Goal: Register for event/course

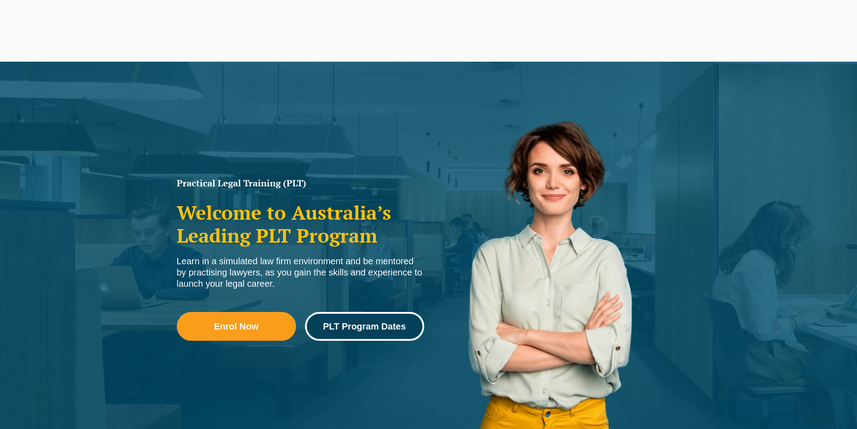
click at [390, 326] on span "PLT Program Dates" at bounding box center [364, 326] width 83 height 9
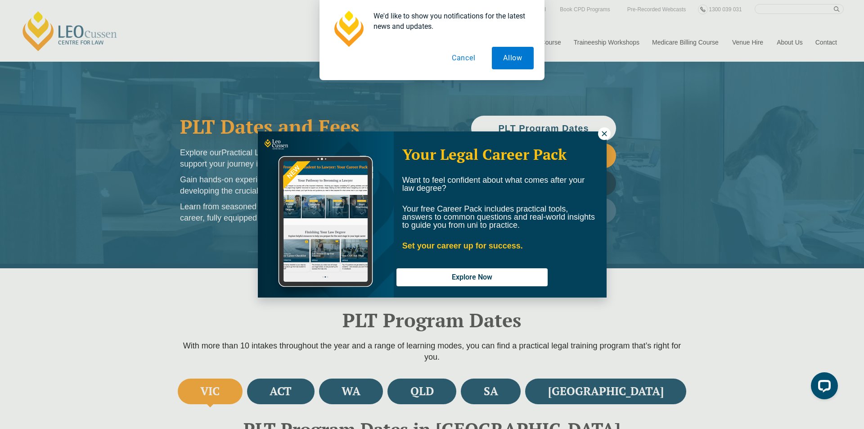
click at [603, 139] on button at bounding box center [604, 133] width 13 height 13
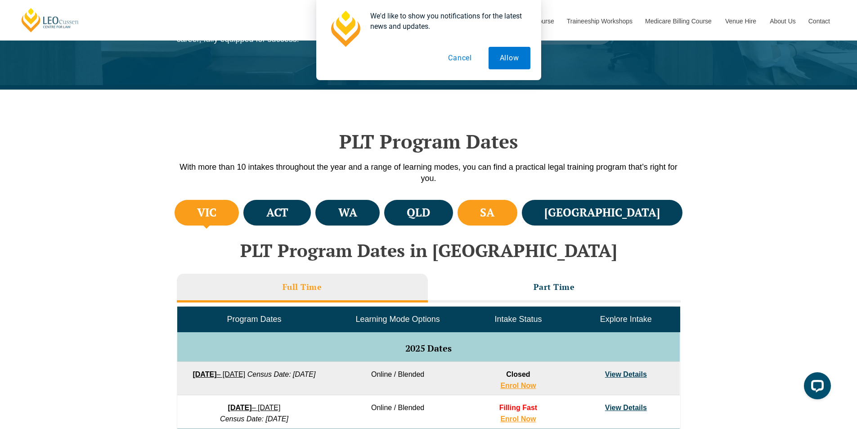
scroll to position [180, 0]
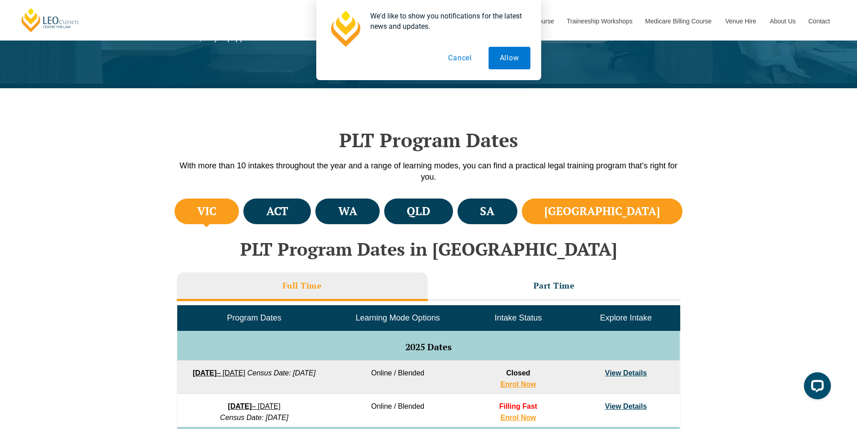
click at [632, 218] on h4 "NSW" at bounding box center [602, 211] width 116 height 15
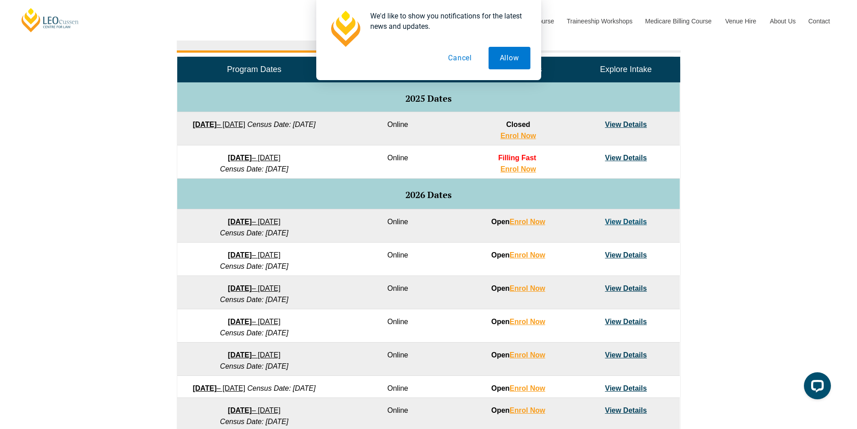
scroll to position [450, 0]
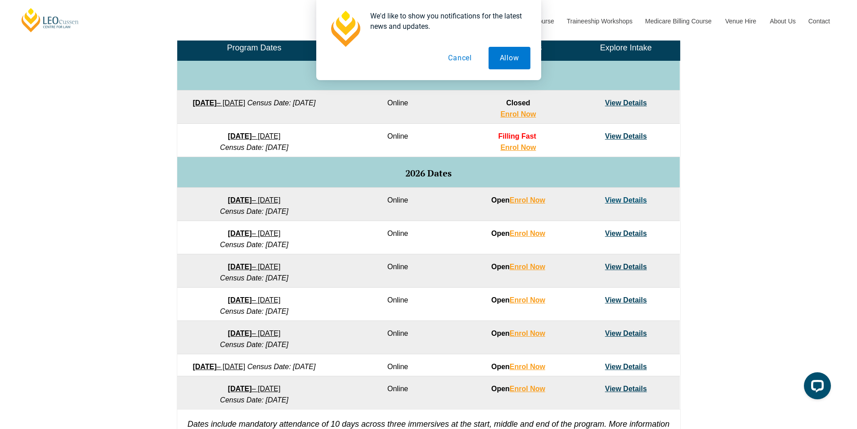
click at [457, 57] on button "Cancel" at bounding box center [460, 58] width 46 height 22
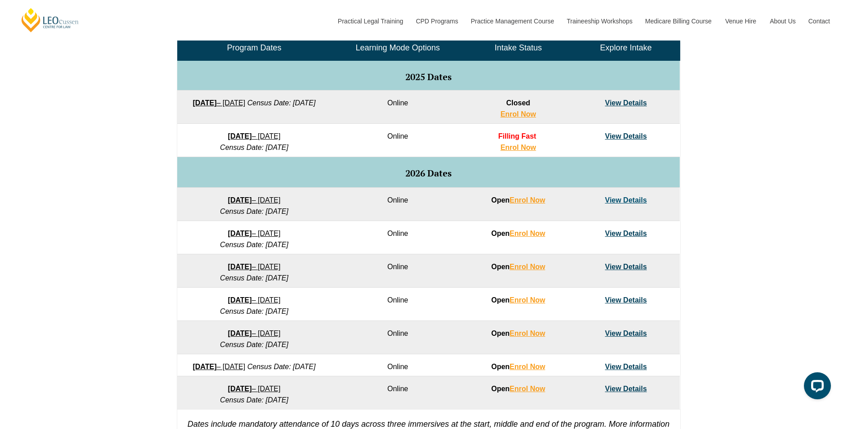
click at [626, 136] on link "View Details" at bounding box center [626, 136] width 42 height 8
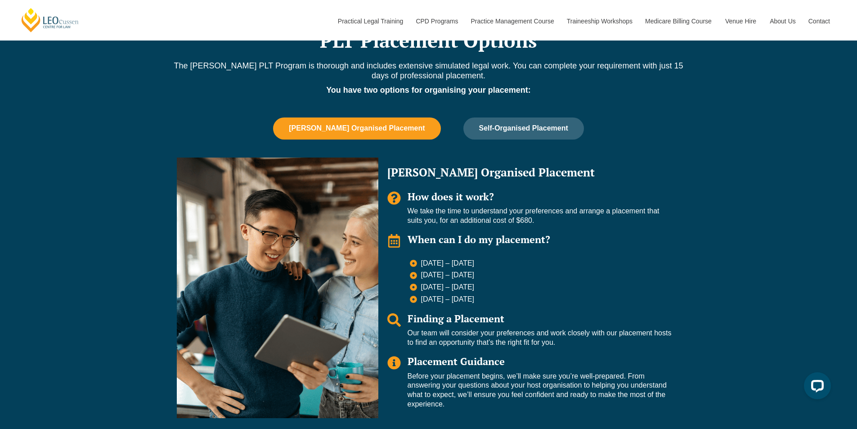
scroll to position [810, 0]
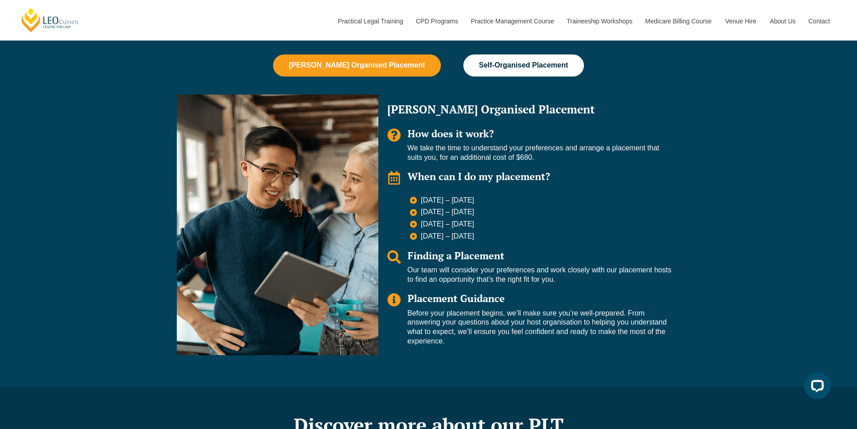
click at [548, 68] on button "Self-Organised Placement" at bounding box center [523, 65] width 121 height 22
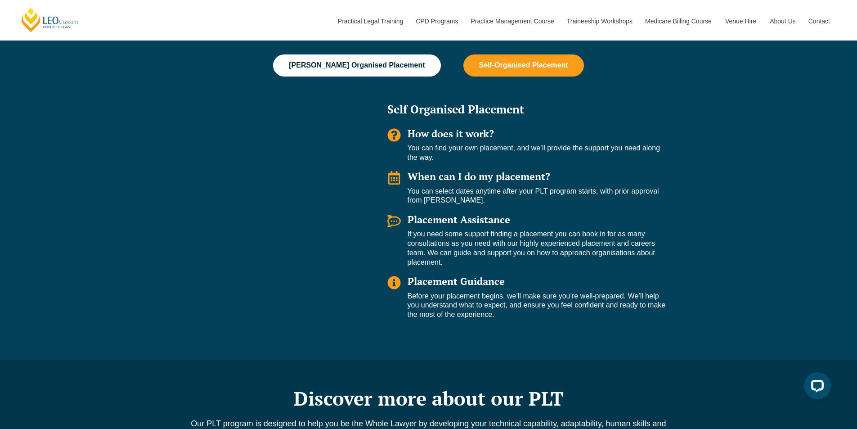
click at [383, 61] on span "Leo Cussen Organised Placement" at bounding box center [357, 65] width 136 height 8
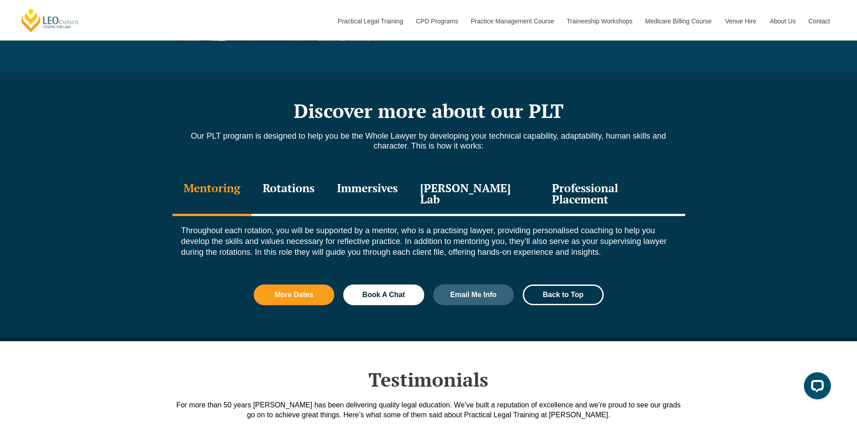
scroll to position [1125, 0]
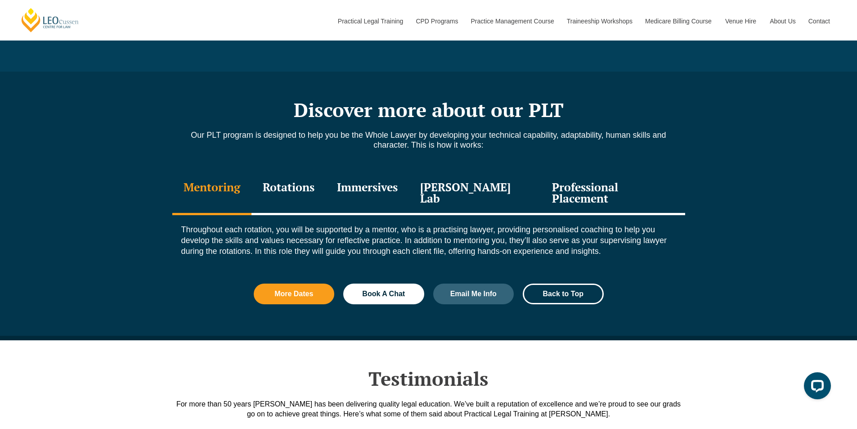
click at [292, 184] on div "Rotations" at bounding box center [289, 193] width 74 height 43
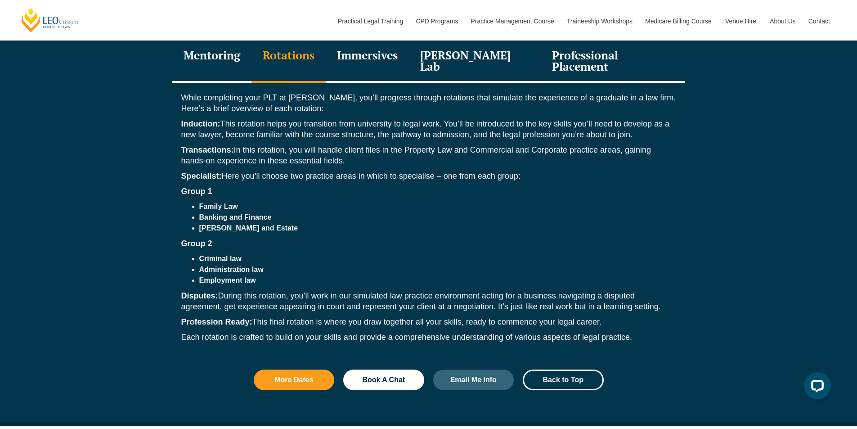
scroll to position [1260, 0]
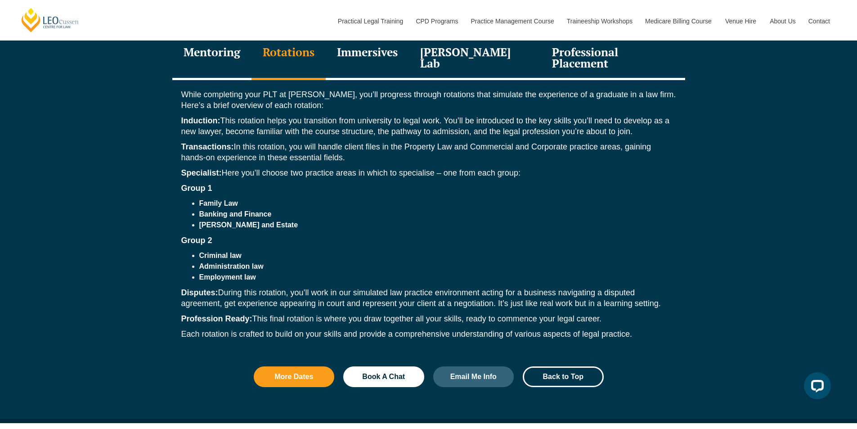
click at [371, 45] on div "Immersives" at bounding box center [367, 58] width 83 height 43
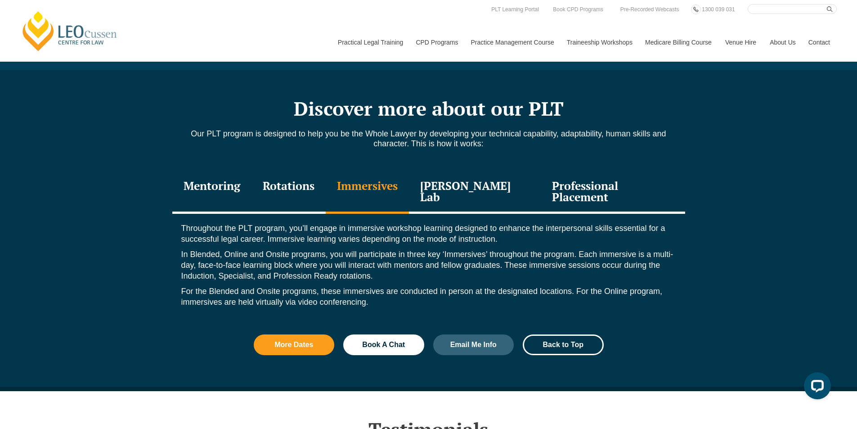
scroll to position [1125, 0]
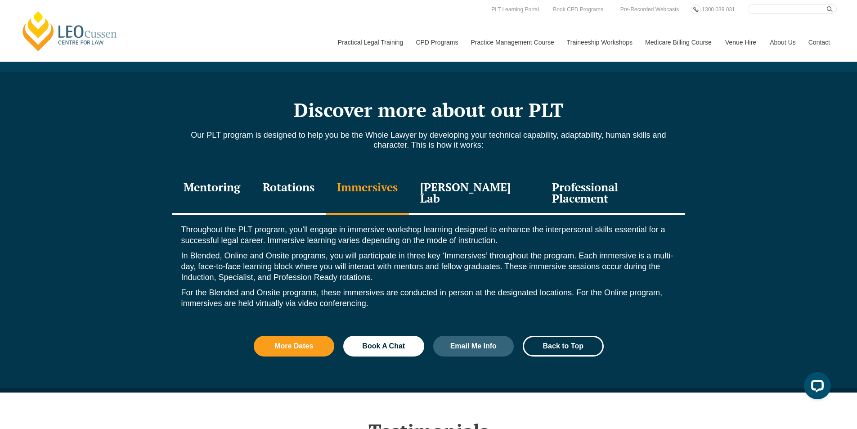
click at [477, 189] on div "Leo Justice Lab" at bounding box center [475, 193] width 132 height 43
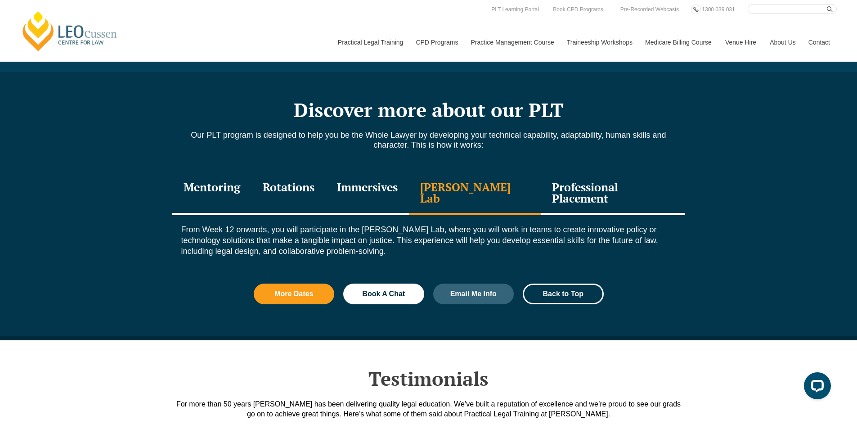
click at [579, 186] on div "Professional Placement" at bounding box center [613, 193] width 144 height 43
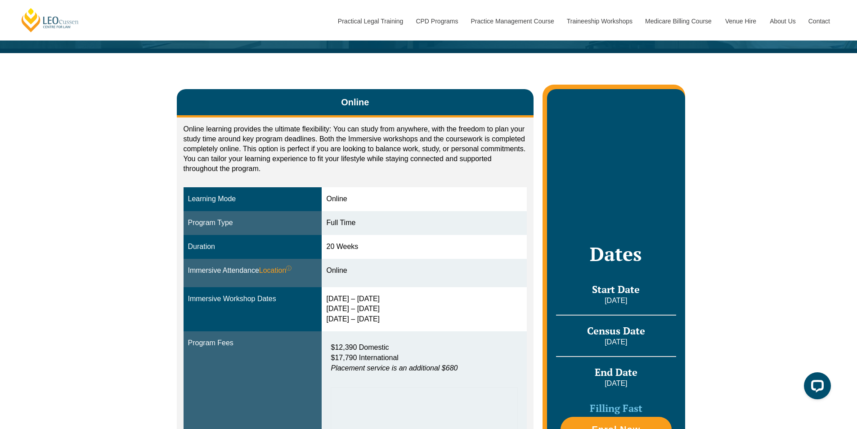
scroll to position [125, 0]
